Goal: Information Seeking & Learning: Check status

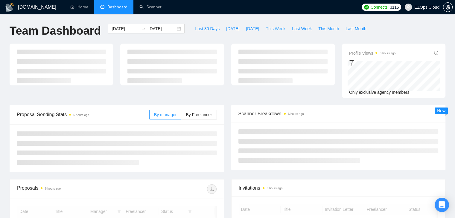
click at [272, 30] on span "This Week" at bounding box center [276, 28] width 20 height 7
type input "[DATE]"
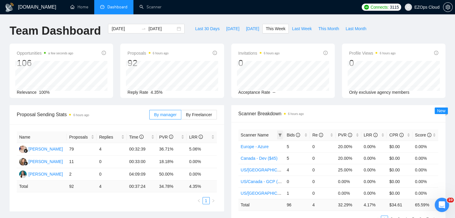
click at [280, 136] on icon "filter" at bounding box center [280, 135] width 4 height 4
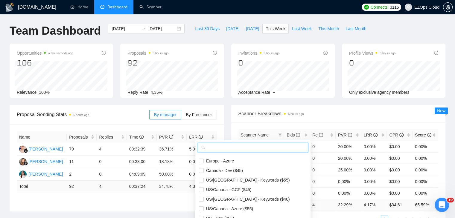
click at [255, 147] on input "text" at bounding box center [256, 148] width 98 height 7
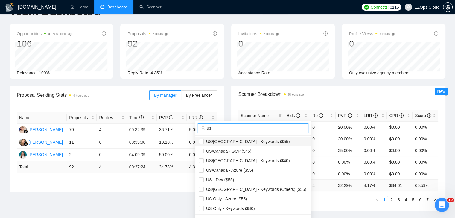
scroll to position [30, 0]
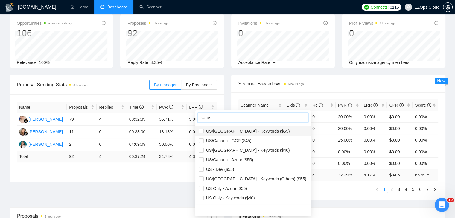
type input "us"
click at [262, 132] on span "US/[GEOGRAPHIC_DATA] - Keywords ($55)" at bounding box center [253, 131] width 108 height 7
checkbox input "true"
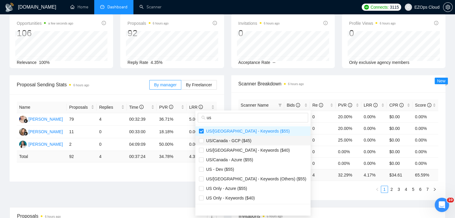
click at [251, 143] on span "US/Canada - GCP ($45)" at bounding box center [253, 141] width 108 height 7
checkbox input "true"
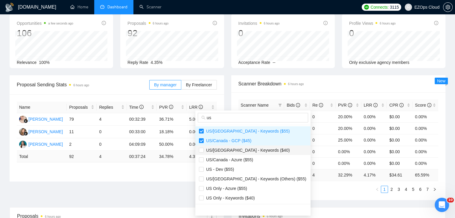
click at [253, 152] on span "US/[GEOGRAPHIC_DATA] - Keywords ($40)" at bounding box center [247, 150] width 86 height 5
checkbox input "true"
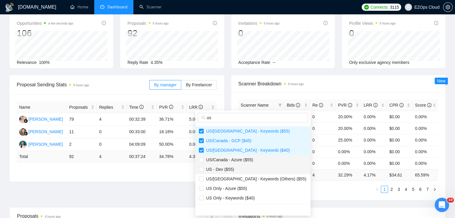
click at [244, 165] on li "US - Dev ($55)" at bounding box center [252, 170] width 115 height 10
checkbox input "true"
click at [236, 163] on li "US/Canada - Azure ($55)" at bounding box center [252, 160] width 115 height 10
checkbox input "true"
click at [243, 170] on span "US - Dev ($55)" at bounding box center [253, 169] width 108 height 7
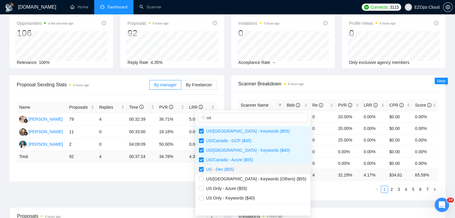
checkbox input "false"
click at [245, 190] on span "US Only - Azure ($55)" at bounding box center [225, 188] width 43 height 5
checkbox input "true"
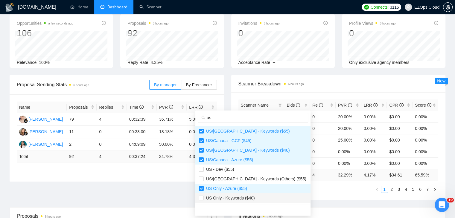
click at [255, 197] on span "US Only - Keywords ($40)" at bounding box center [253, 198] width 108 height 7
checkbox input "true"
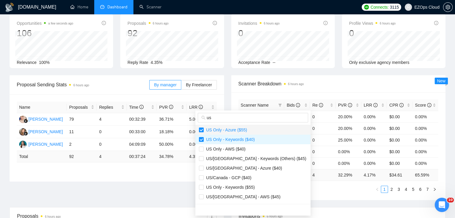
scroll to position [60, 0]
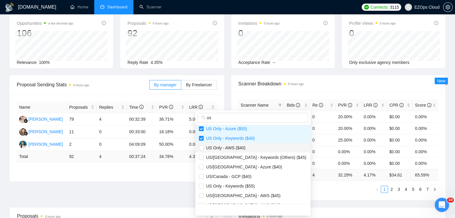
click at [246, 149] on span "US Only - AWS ($40)" at bounding box center [253, 148] width 108 height 7
checkbox input "true"
click at [250, 165] on span "US/[GEOGRAPHIC_DATA] - Azure ($40)" at bounding box center [243, 167] width 78 height 5
checkbox input "true"
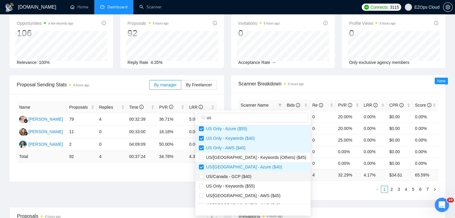
click at [250, 177] on span "US/Canada - GCP ($40)" at bounding box center [253, 177] width 108 height 7
checkbox input "true"
click at [251, 188] on span "US Only - Keywords ($55)" at bounding box center [229, 186] width 51 height 5
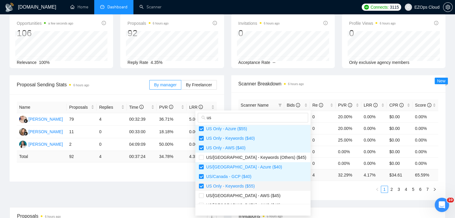
checkbox input "true"
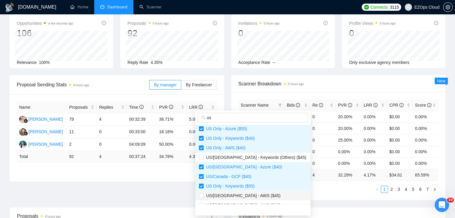
click at [252, 197] on span "US/[GEOGRAPHIC_DATA] - AWS ($45)" at bounding box center [253, 196] width 108 height 7
checkbox input "true"
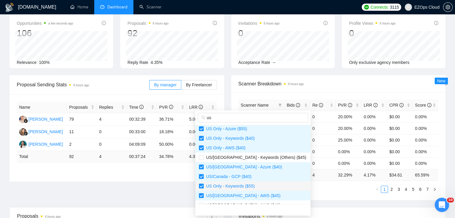
scroll to position [90, 0]
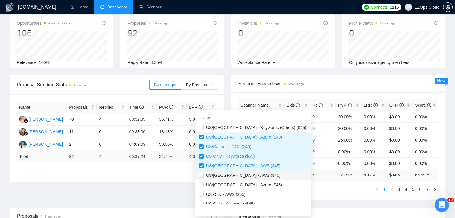
click at [247, 175] on span "US/[GEOGRAPHIC_DATA] - AWS ($40)" at bounding box center [242, 175] width 77 height 5
checkbox input "true"
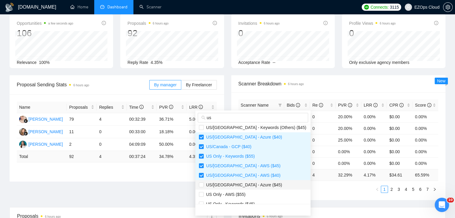
click at [249, 185] on span "US/[GEOGRAPHIC_DATA] - Azure ($45)" at bounding box center [243, 185] width 78 height 5
checkbox input "true"
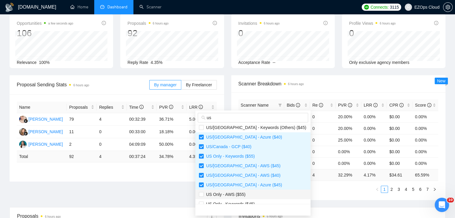
click at [251, 192] on span "US Only - AWS ($55)" at bounding box center [253, 194] width 108 height 7
checkbox input "true"
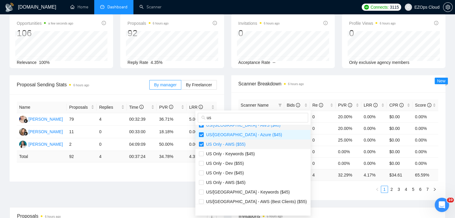
scroll to position [150, 0]
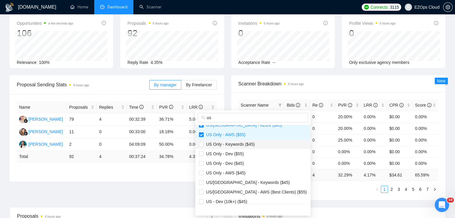
click at [247, 144] on span "US Only - Keywords ($45)" at bounding box center [229, 144] width 51 height 5
checkbox input "true"
click at [248, 172] on span "US Only - AWS ($45)" at bounding box center [253, 173] width 108 height 7
checkbox input "true"
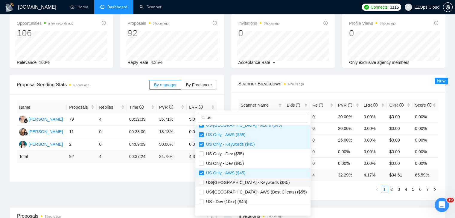
click at [251, 181] on span "US/[GEOGRAPHIC_DATA] - Keywords ($45)" at bounding box center [247, 182] width 86 height 5
checkbox input "true"
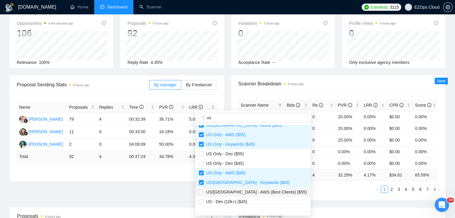
click at [251, 188] on li "US/[GEOGRAPHIC_DATA] - AWS (Best Clients) ($55)" at bounding box center [252, 193] width 115 height 10
checkbox input "true"
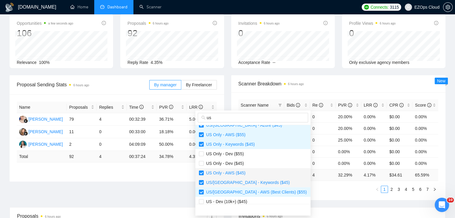
scroll to position [163, 0]
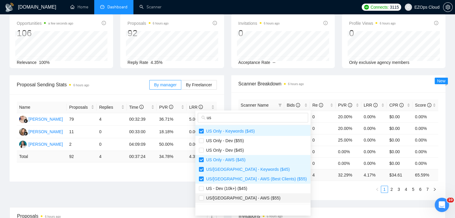
click at [251, 198] on span "US/[GEOGRAPHIC_DATA] - AWS ($55)" at bounding box center [253, 198] width 108 height 7
checkbox input "true"
click at [300, 199] on div "Scanner Name Bids Re PVR LRR CPR Score Europe - Azure 5 0 20.00% 0.00% $0.00 0.…" at bounding box center [338, 146] width 215 height 108
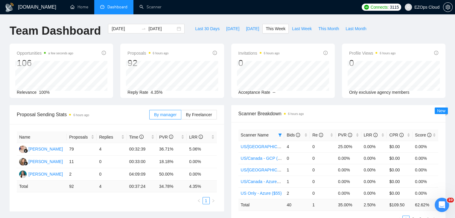
scroll to position [0, 0]
click at [298, 29] on span "Last Week" at bounding box center [302, 28] width 20 height 7
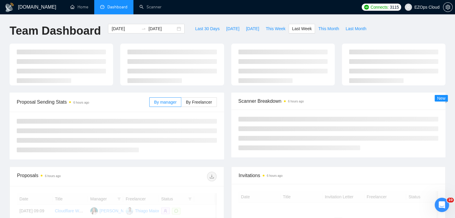
type input "[DATE]"
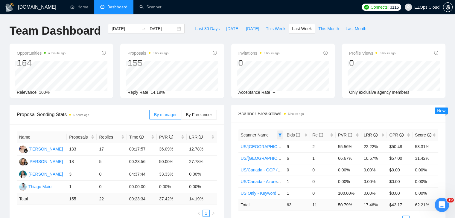
click at [281, 133] on icon "filter" at bounding box center [280, 135] width 4 height 4
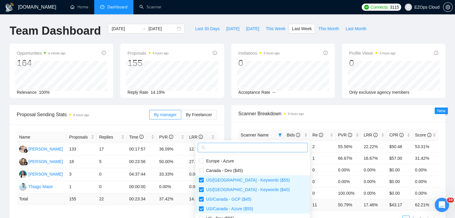
click at [265, 146] on input "text" at bounding box center [255, 148] width 97 height 7
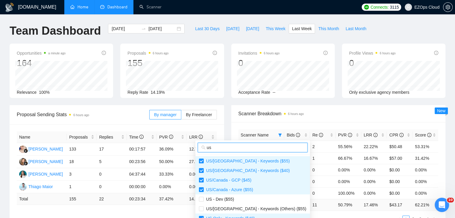
type input "us"
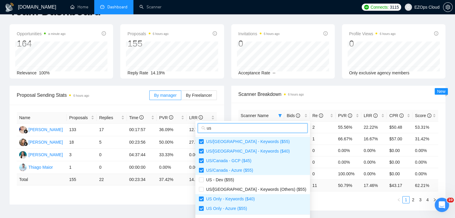
scroll to position [30, 0]
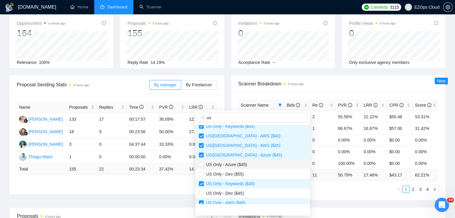
click at [245, 163] on span "US Only - Azure ($45)" at bounding box center [225, 164] width 43 height 5
checkbox input "true"
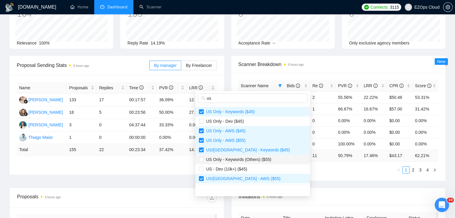
scroll to position [90, 0]
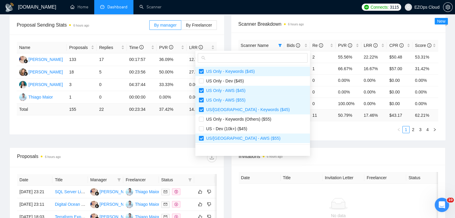
click at [308, 138] on div "Scanner Name Bids Re PVR LRR CPR Score [GEOGRAPHIC_DATA]/[GEOGRAPHIC_DATA] - Ke…" at bounding box center [338, 87] width 215 height 108
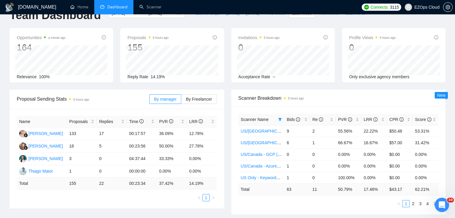
scroll to position [30, 0]
